Goal: Task Accomplishment & Management: Manage account settings

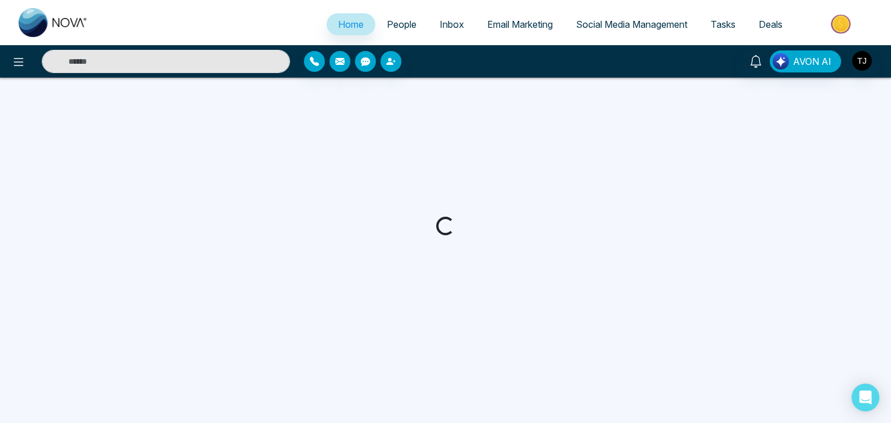
select select "*"
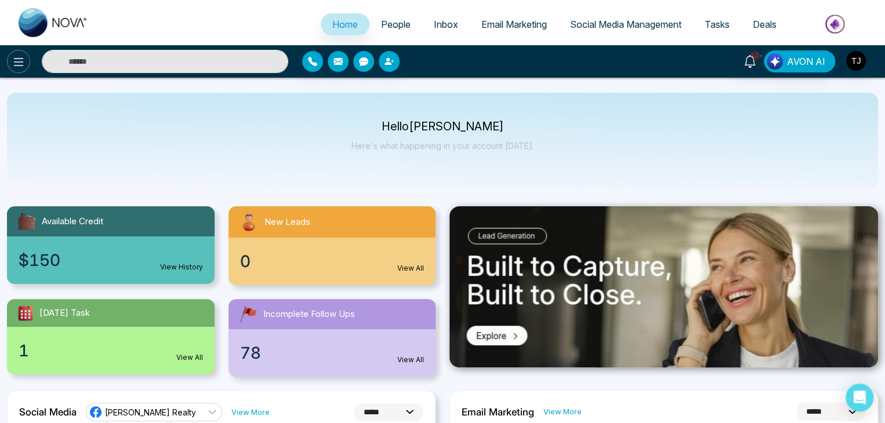
click at [13, 70] on button at bounding box center [18, 61] width 23 height 23
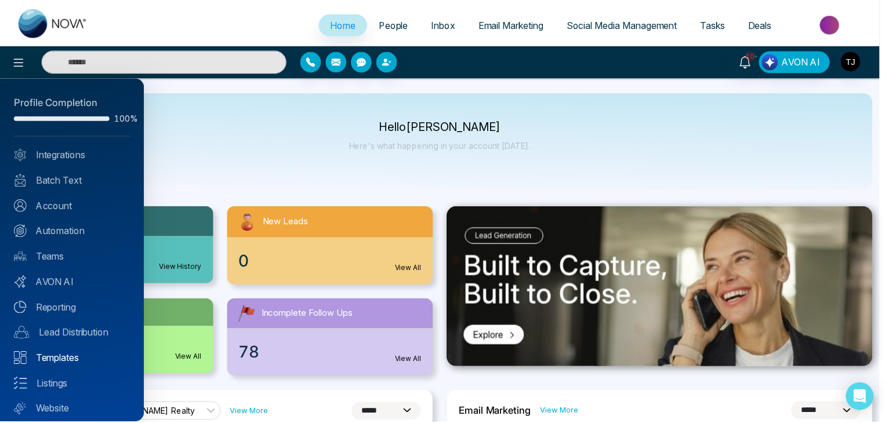
scroll to position [32, 0]
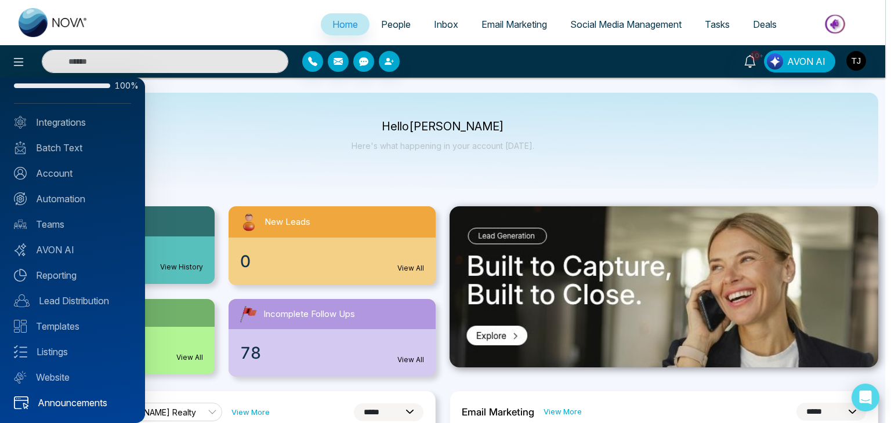
click at [63, 406] on link "Announcements" at bounding box center [72, 403] width 117 height 14
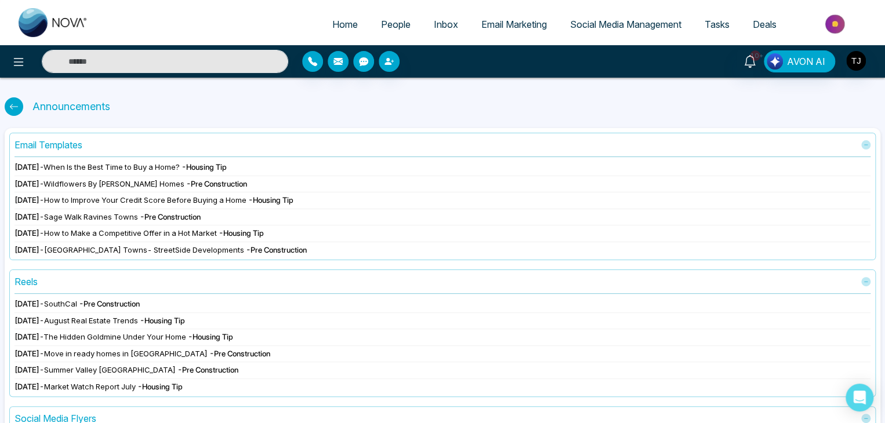
click at [13, 101] on div at bounding box center [14, 106] width 19 height 19
select select "*"
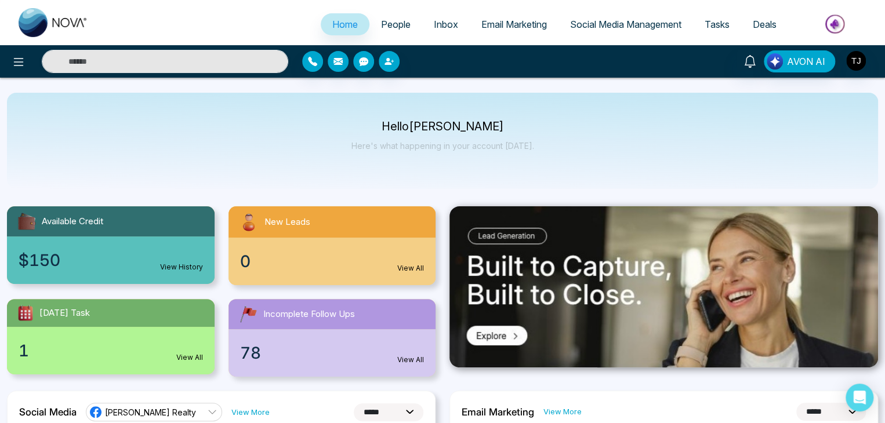
click at [874, 56] on div "AVON AI" at bounding box center [700, 61] width 355 height 22
click at [863, 59] on img "button" at bounding box center [856, 61] width 20 height 20
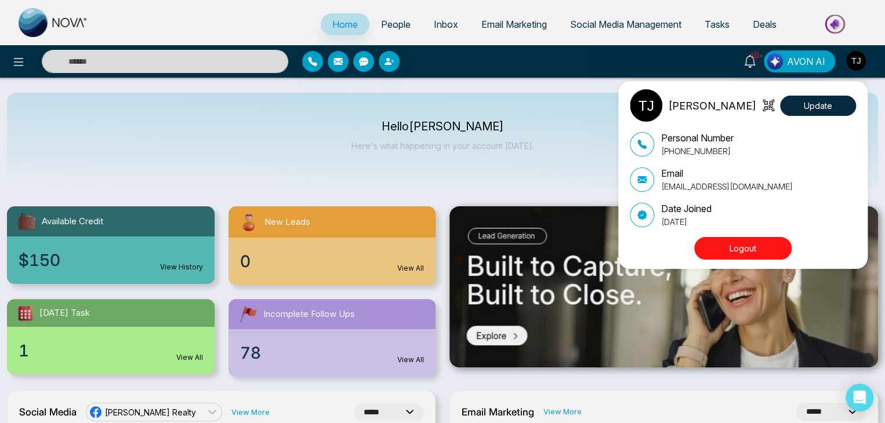
click at [756, 237] on div "[PERSON_NAME] Update Personal Number [PHONE_NUMBER] Email [EMAIL_ADDRESS][DOMAI…" at bounding box center [746, 175] width 232 height 172
click at [728, 245] on button "Logout" at bounding box center [742, 248] width 97 height 23
